Goal: Information Seeking & Learning: Learn about a topic

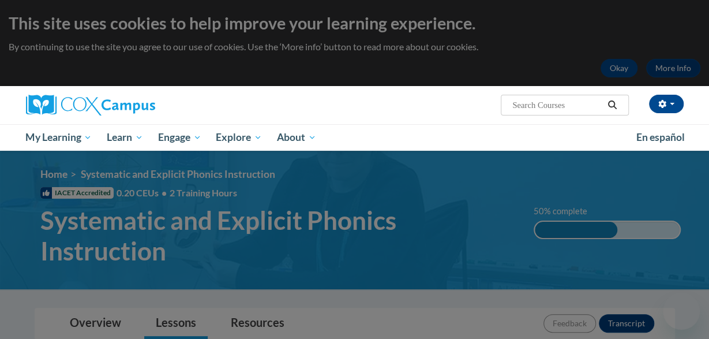
click at [351, 71] on div at bounding box center [354, 169] width 709 height 339
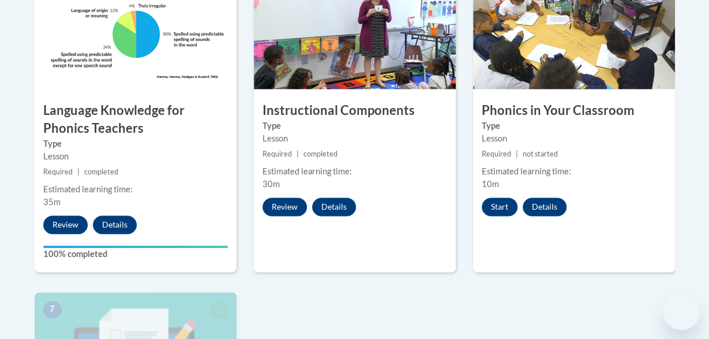
scroll to position [744, 0]
click at [282, 202] on button "Review" at bounding box center [285, 206] width 44 height 18
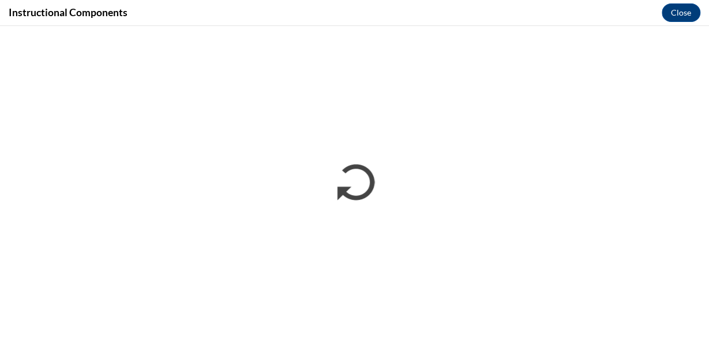
scroll to position [0, 0]
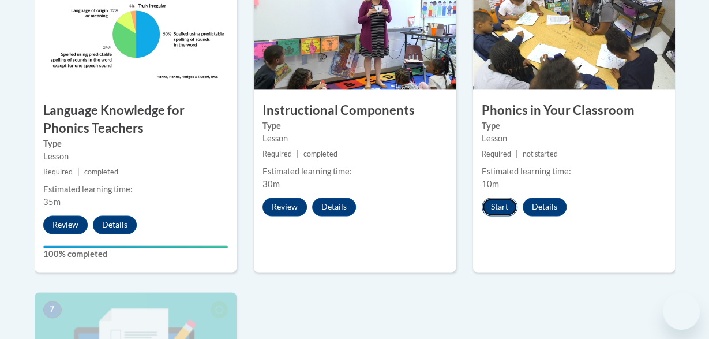
click at [351, 204] on button "Start" at bounding box center [500, 206] width 36 height 18
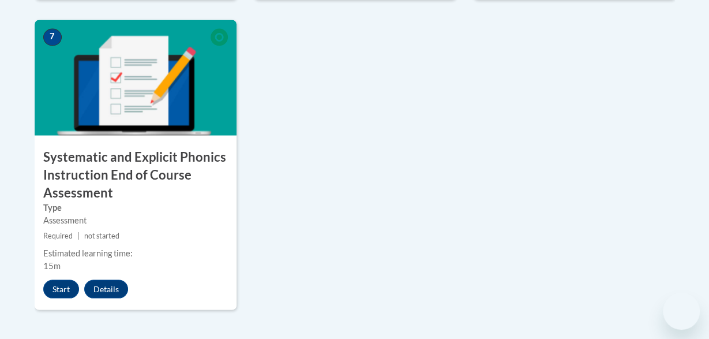
scroll to position [1017, 0]
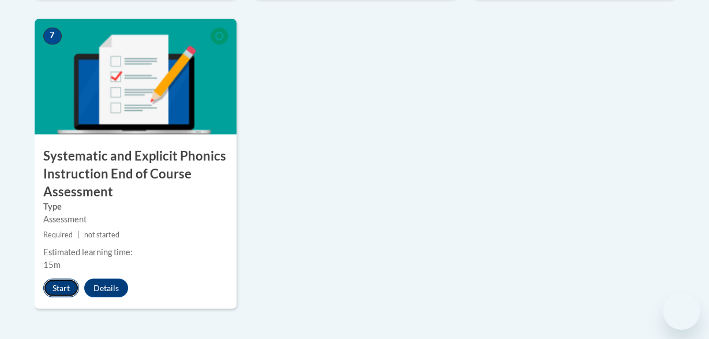
click at [57, 286] on button "Start" at bounding box center [61, 288] width 36 height 18
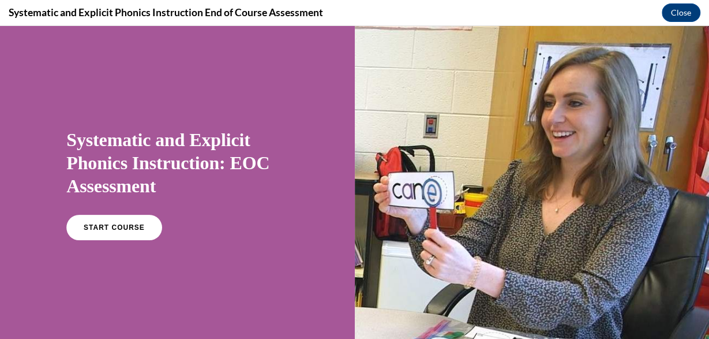
scroll to position [0, 0]
click at [133, 222] on link "START COURSE" at bounding box center [114, 227] width 100 height 27
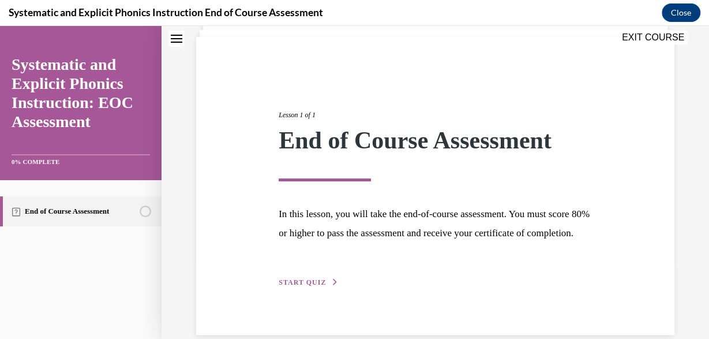
scroll to position [114, 0]
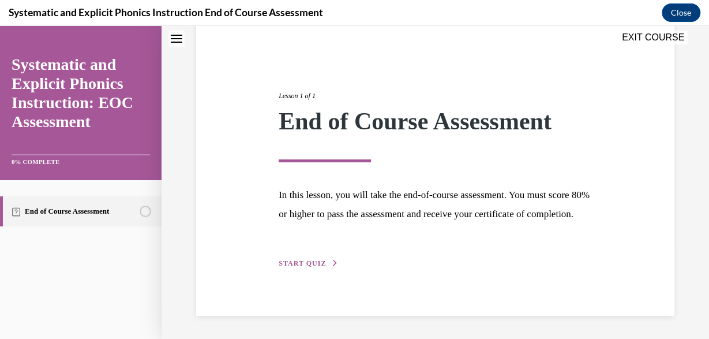
click at [312, 256] on div "Lesson 1 of 1 End of Course Assessment In this lesson, you will take the end-of…" at bounding box center [435, 166] width 331 height 205
click at [310, 267] on span "START QUIZ" at bounding box center [302, 263] width 47 height 8
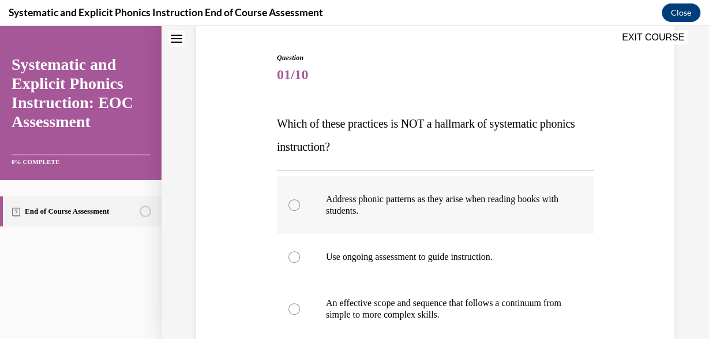
scroll to position [107, 0]
